Goal: Transaction & Acquisition: Purchase product/service

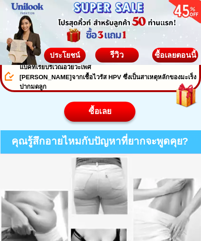
click at [95, 114] on div "ซื้อเลย" at bounding box center [99, 111] width 73 height 12
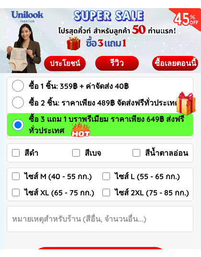
scroll to position [5101, 0]
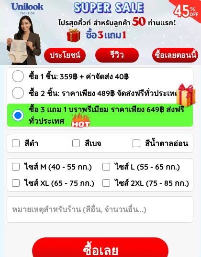
click at [106, 184] on input "ไซส์ 2XL (75 - 85 กก.)" at bounding box center [106, 183] width 8 height 8
checkbox input "true"
click at [19, 95] on input "ซื้อ 2 ชิ้น: ราคาเพียง 489฿ จัดส่งฟรีทั่วประเทศ" at bounding box center [18, 93] width 12 height 12
radio input "true"
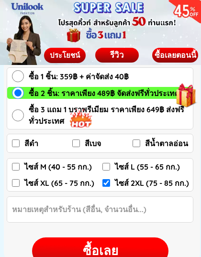
click at [109, 241] on div "ซื้อเลย" at bounding box center [100, 251] width 136 height 19
checkbox input "false"
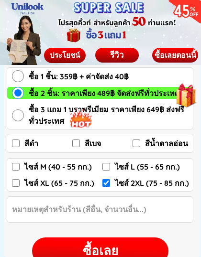
checkbox input "false"
checkbox input "true"
radio input "true"
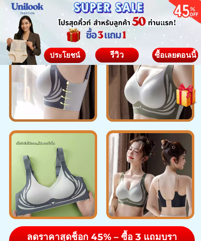
scroll to position [4801, 0]
